Goal: Check status

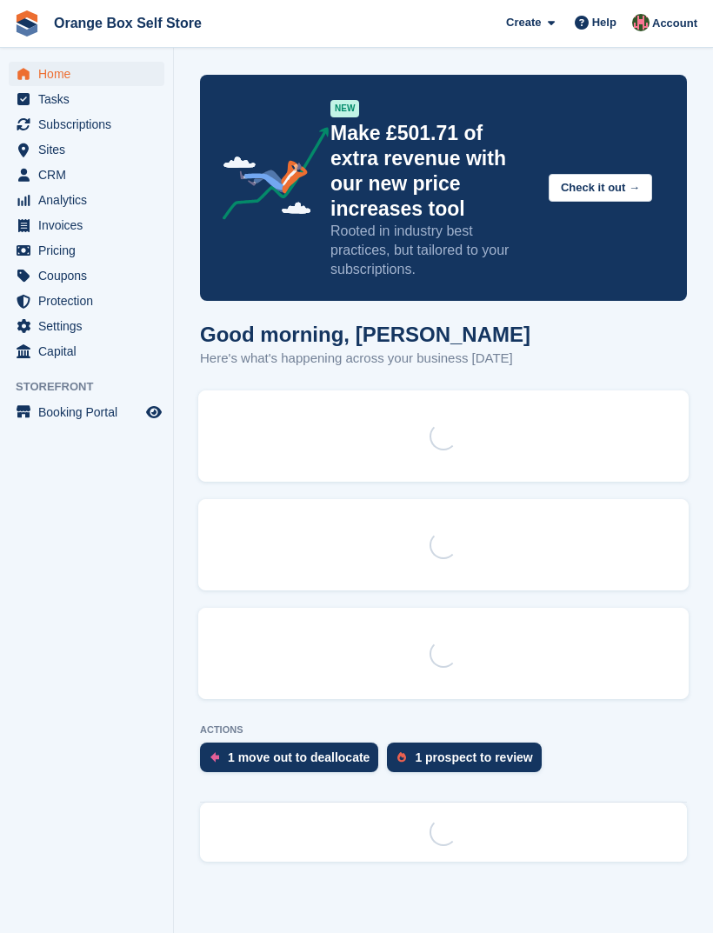
click at [56, 65] on span "Home" at bounding box center [90, 74] width 104 height 24
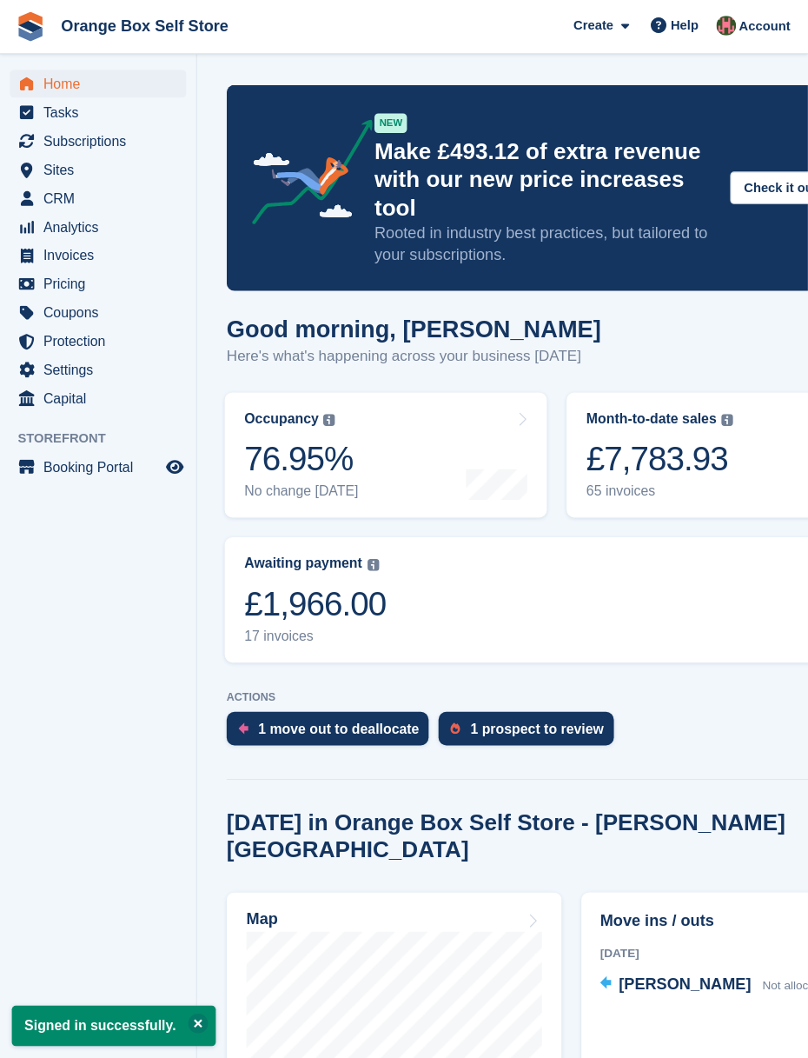
scroll to position [12, 0]
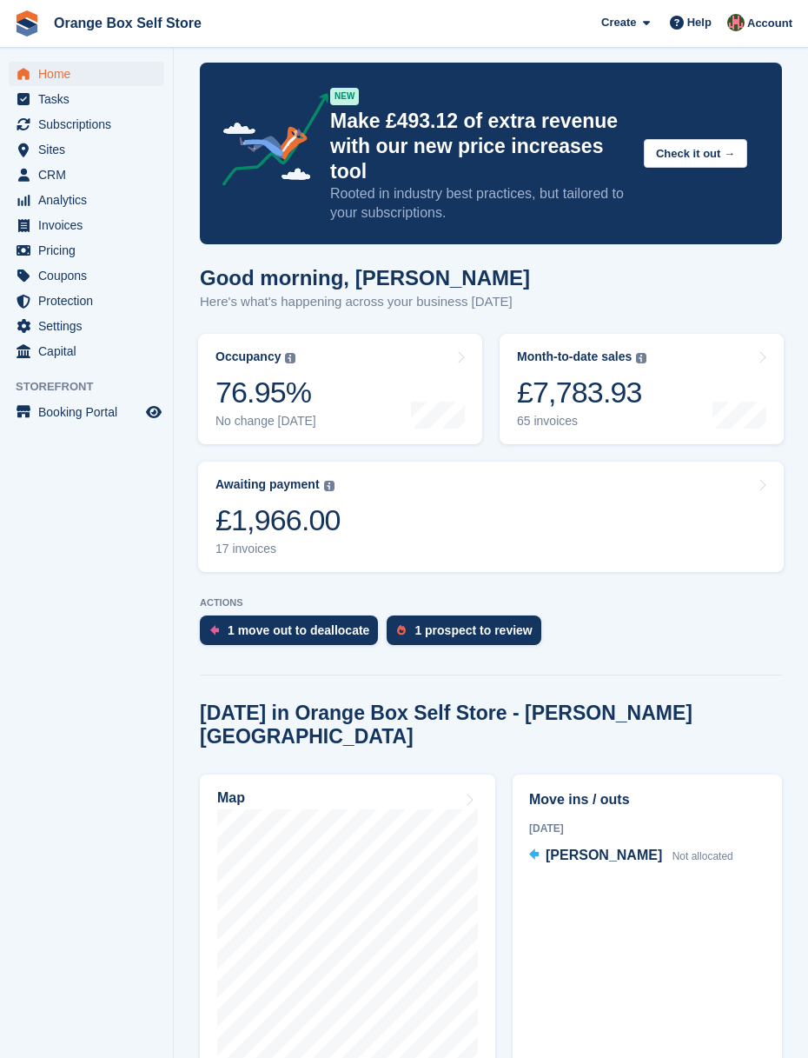
click at [319, 518] on div "£1,966.00" at bounding box center [278, 520] width 125 height 36
click at [647, 361] on img at bounding box center [641, 358] width 10 height 10
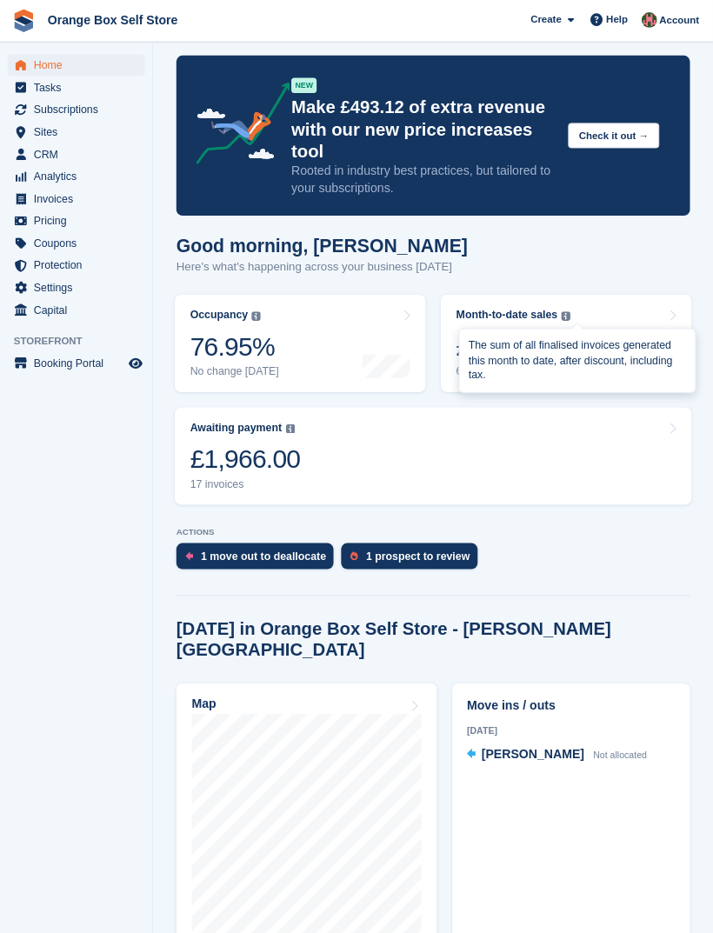
scroll to position [69, 48]
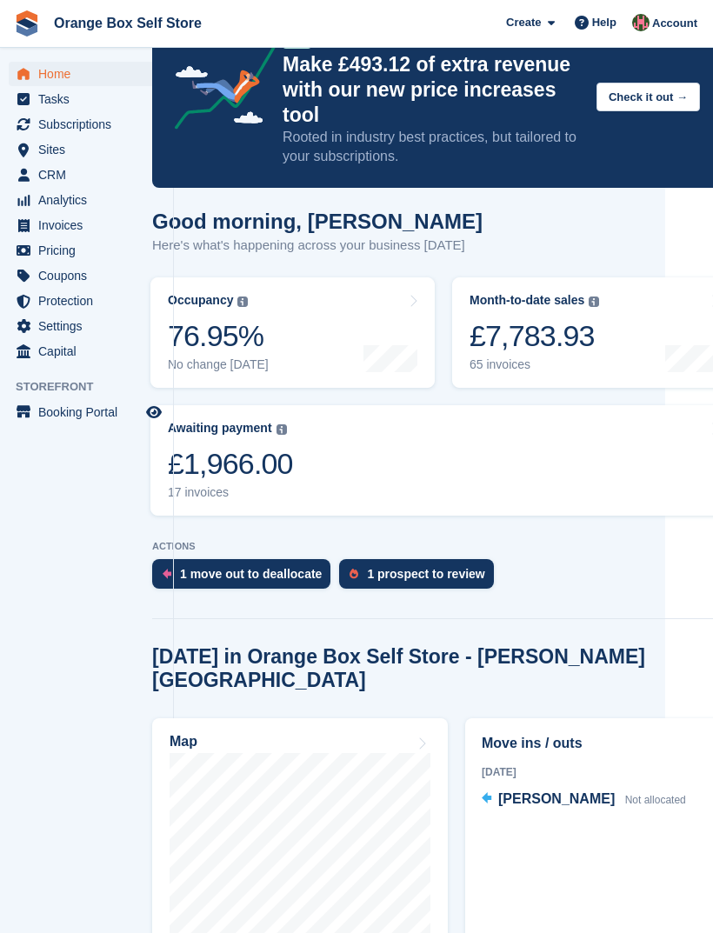
click at [63, 536] on aside "Home Tasks Subscriptions Subscriptions Subscriptions Price increases NEW Price …" at bounding box center [86, 471] width 173 height 846
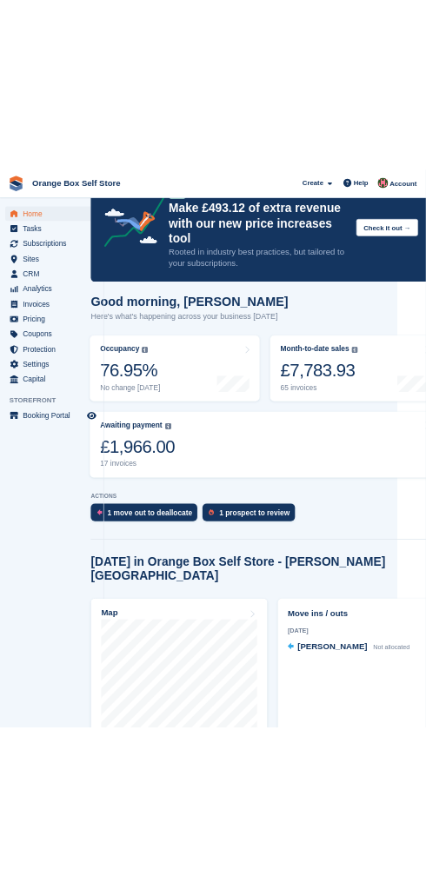
scroll to position [0, 0]
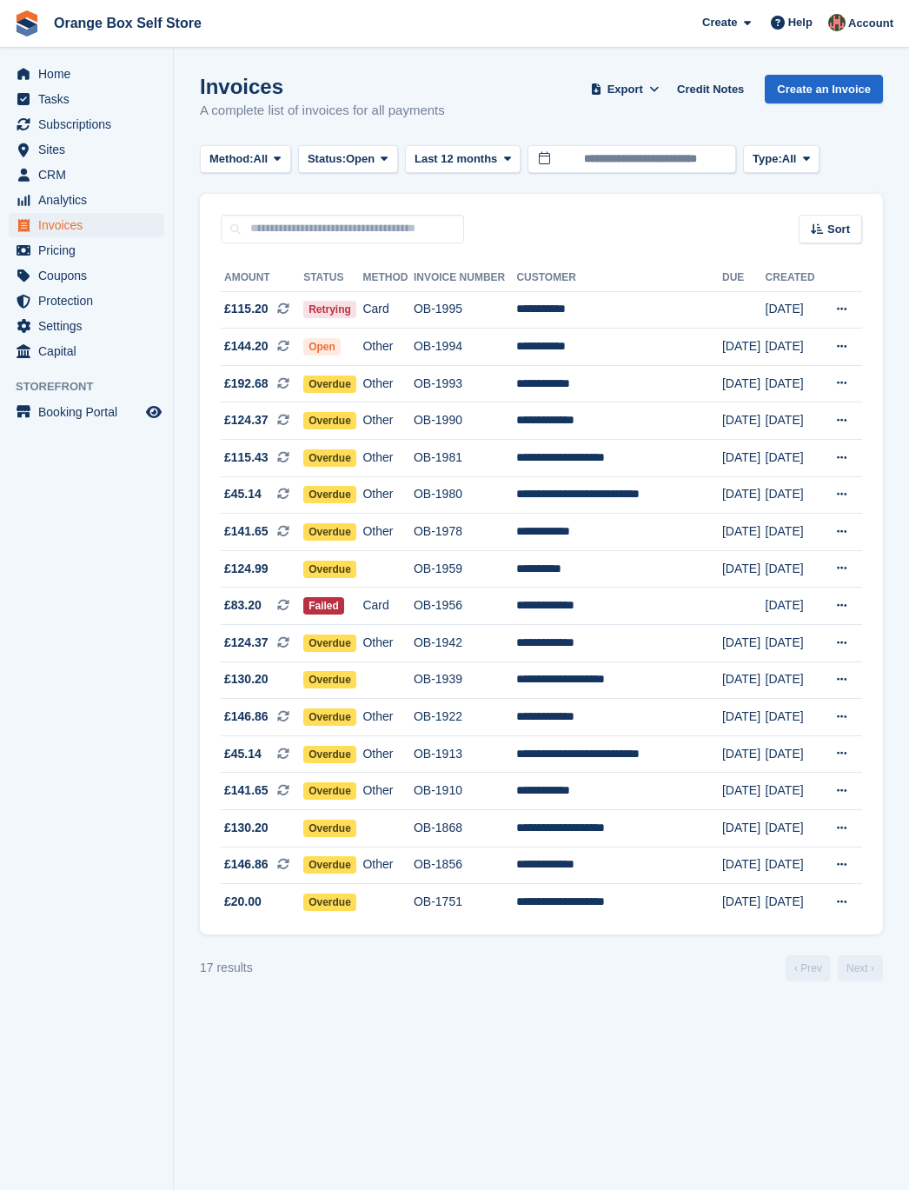
scroll to position [4, 0]
